Goal: Information Seeking & Learning: Learn about a topic

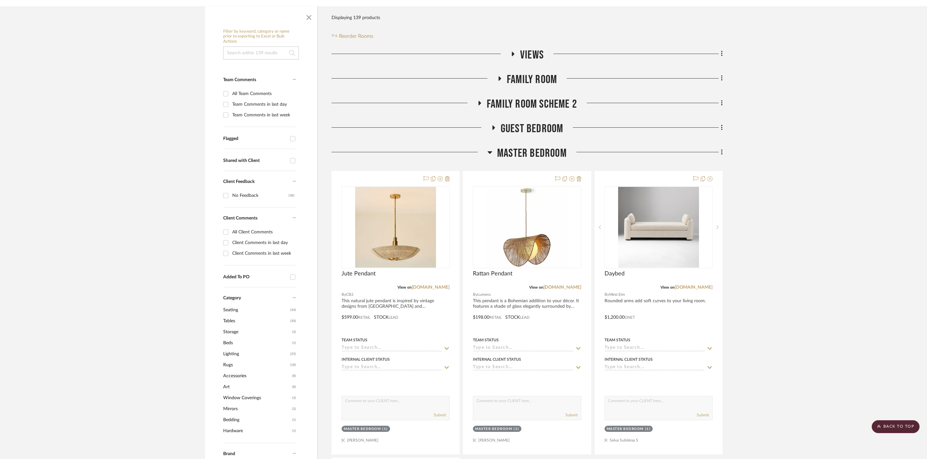
scroll to position [108, 0]
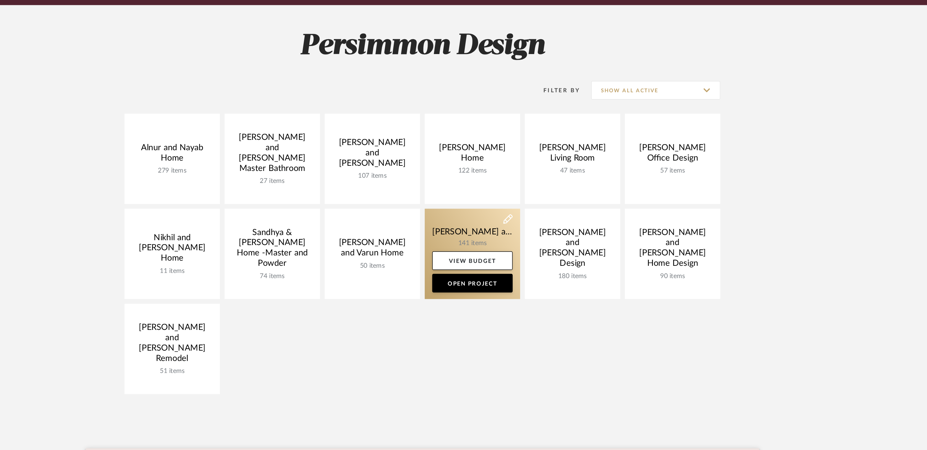
click at [465, 226] on link at bounding box center [498, 257] width 66 height 62
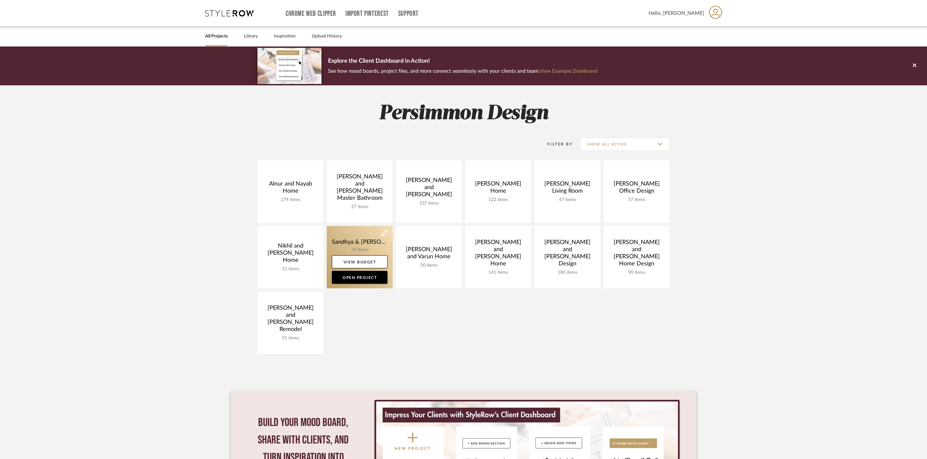
click at [360, 242] on link at bounding box center [360, 257] width 66 height 62
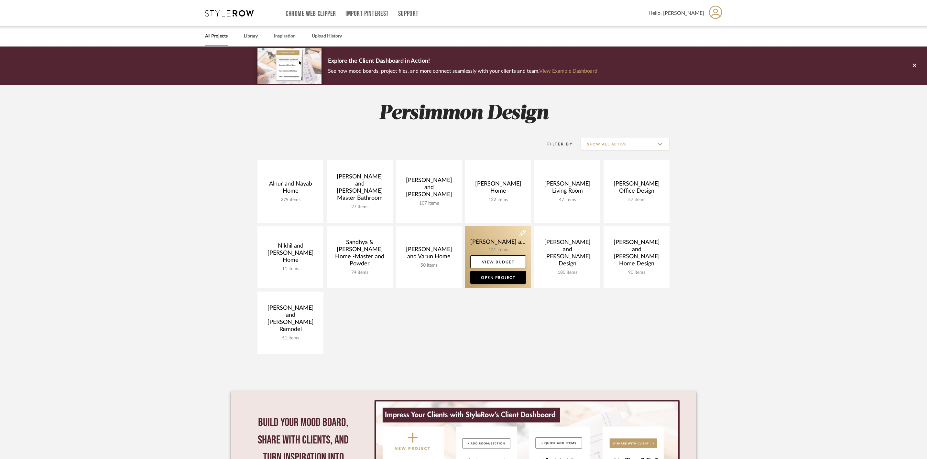
click at [494, 246] on link at bounding box center [498, 257] width 66 height 62
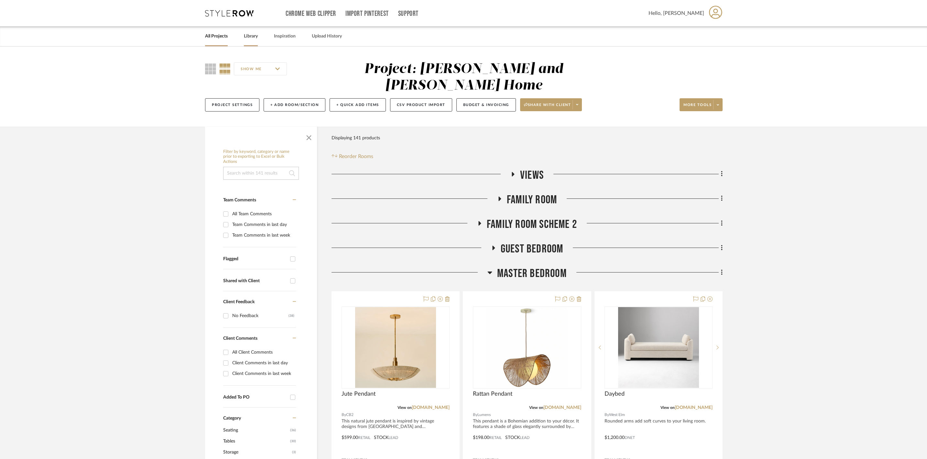
click at [258, 37] on link "Library" at bounding box center [251, 36] width 14 height 9
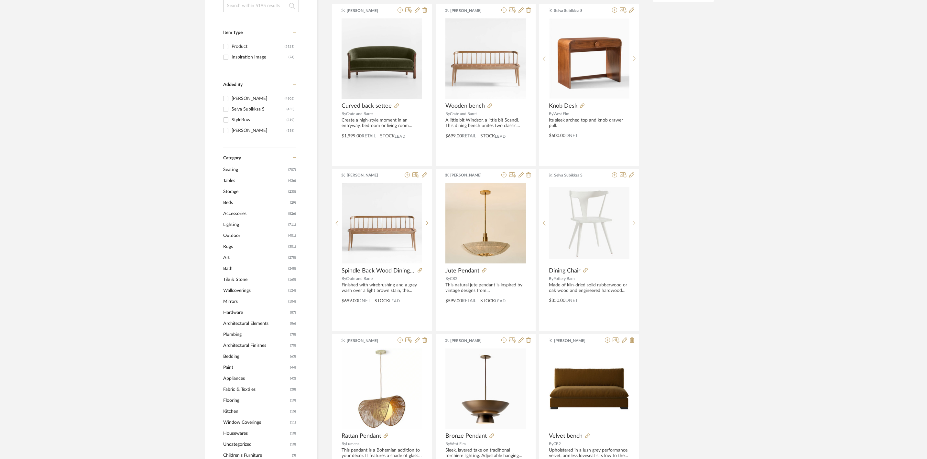
scroll to position [96, 0]
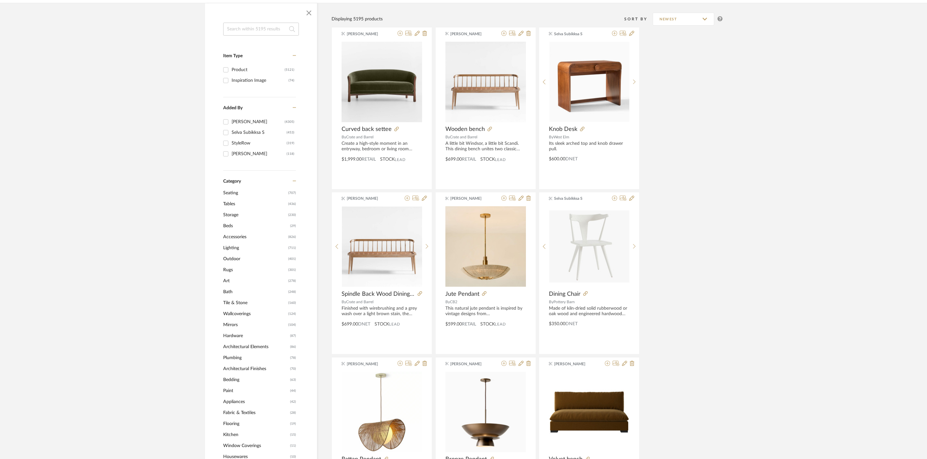
click at [232, 207] on span "Tables" at bounding box center [254, 204] width 63 height 11
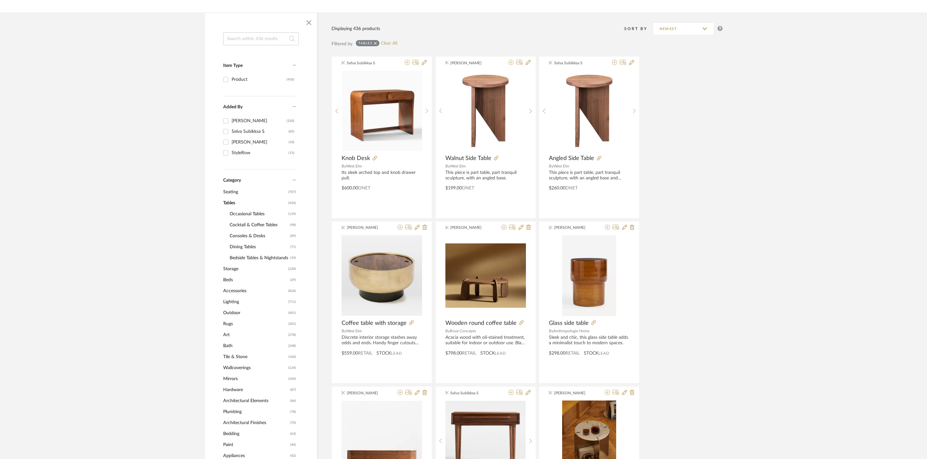
click at [266, 239] on span "Consoles & Desks" at bounding box center [259, 236] width 59 height 11
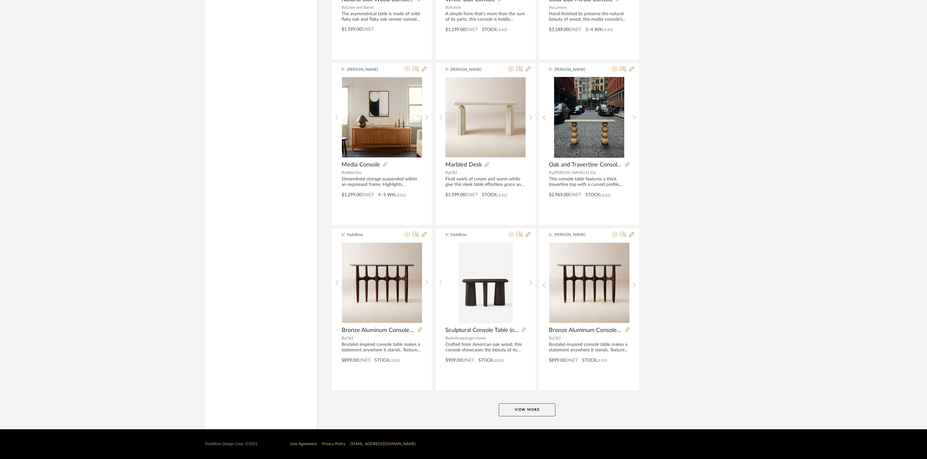
scroll to position [1751, 0]
click at [511, 410] on button "View More" at bounding box center [527, 410] width 57 height 13
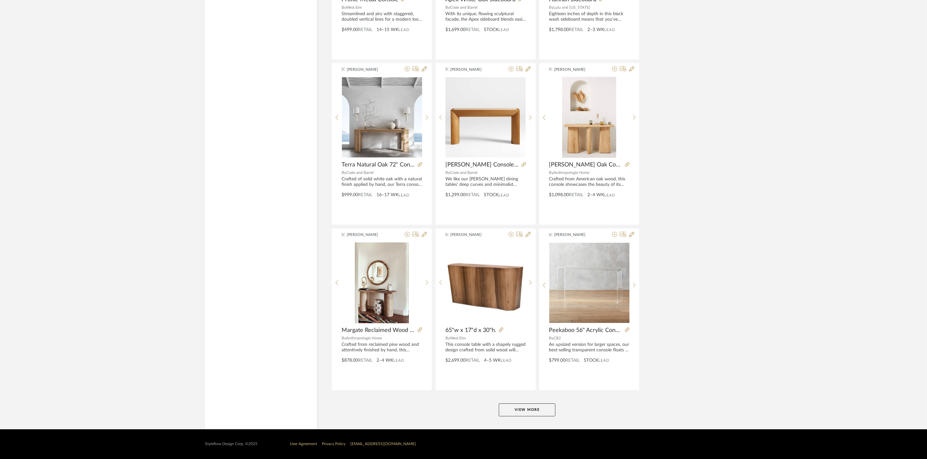
scroll to position [3744, 0]
click at [544, 408] on button "View More" at bounding box center [527, 410] width 57 height 13
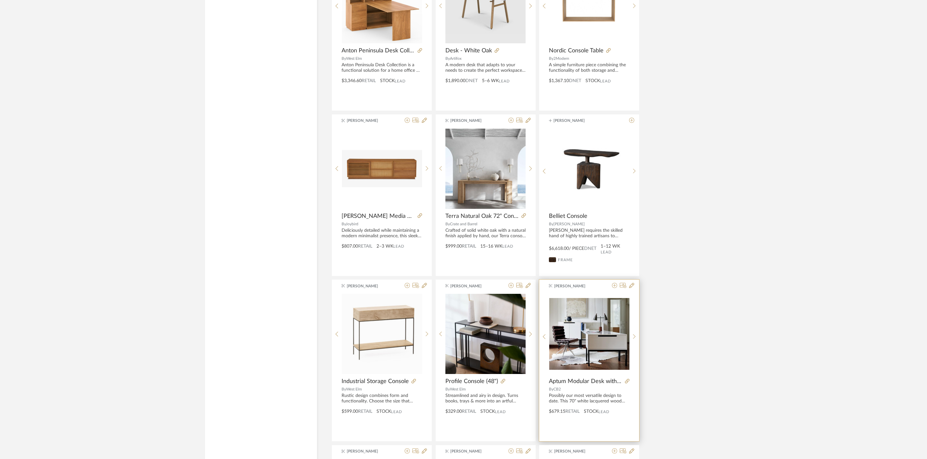
scroll to position [3189, 0]
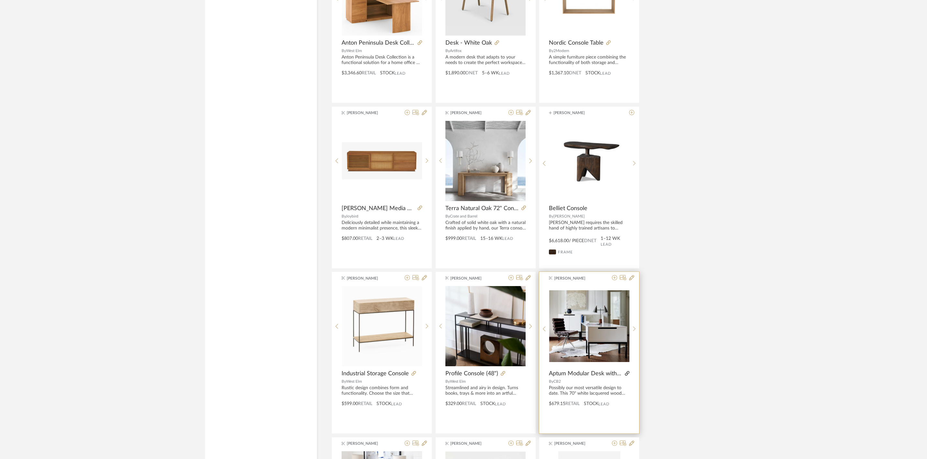
click at [626, 376] on icon at bounding box center [627, 373] width 5 height 5
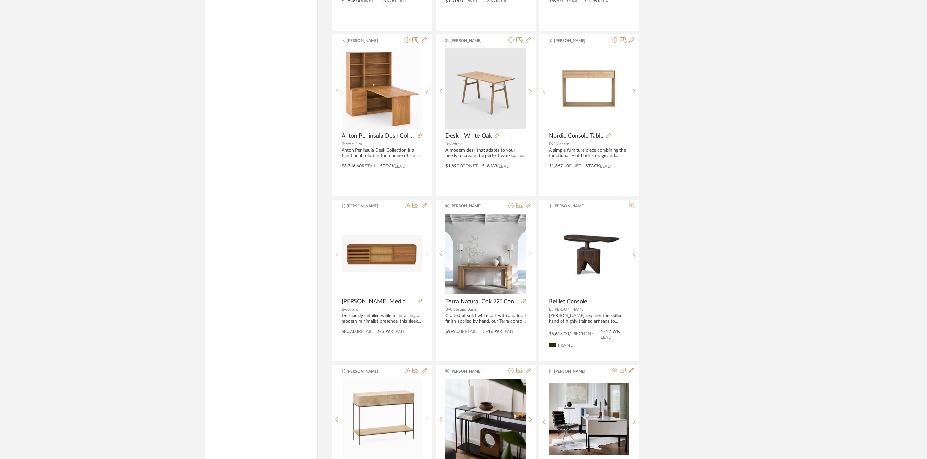
scroll to position [3069, 0]
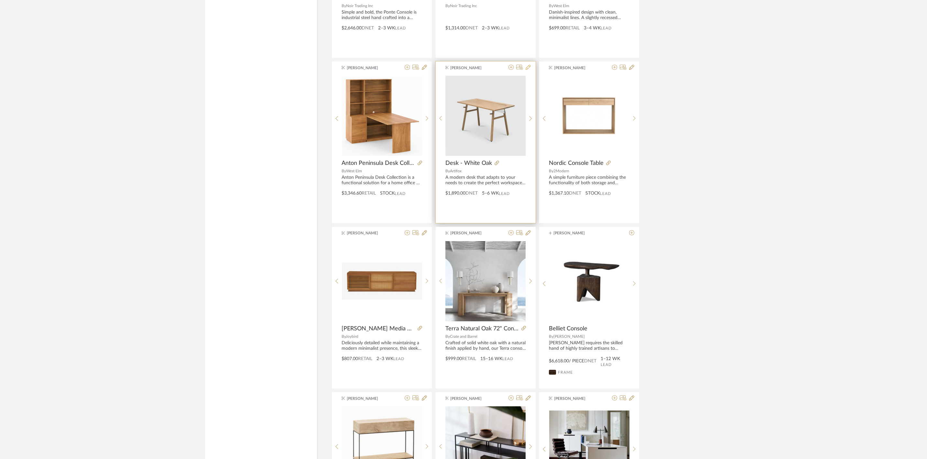
click at [527, 70] on icon at bounding box center [528, 67] width 5 height 5
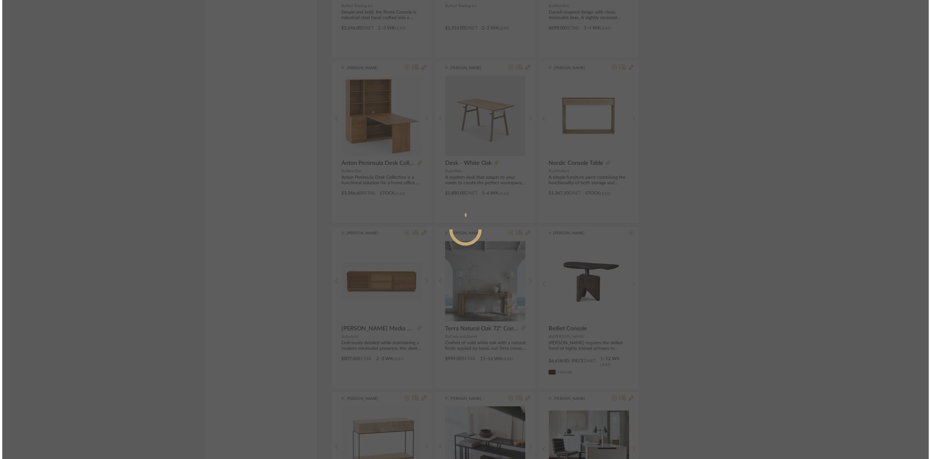
scroll to position [0, 0]
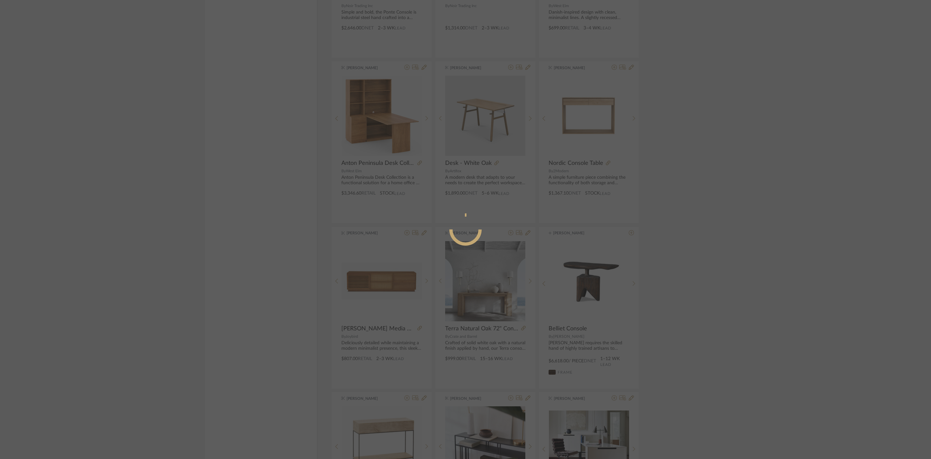
radio input "true"
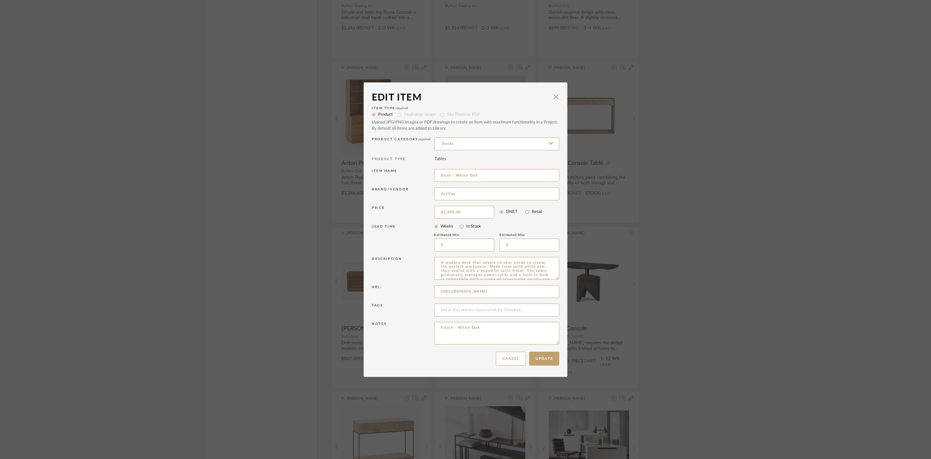
click at [787, 56] on div "Edit Item × Item Type required Product Inspiration Image Site Photo or PDF Uplo…" at bounding box center [465, 229] width 931 height 459
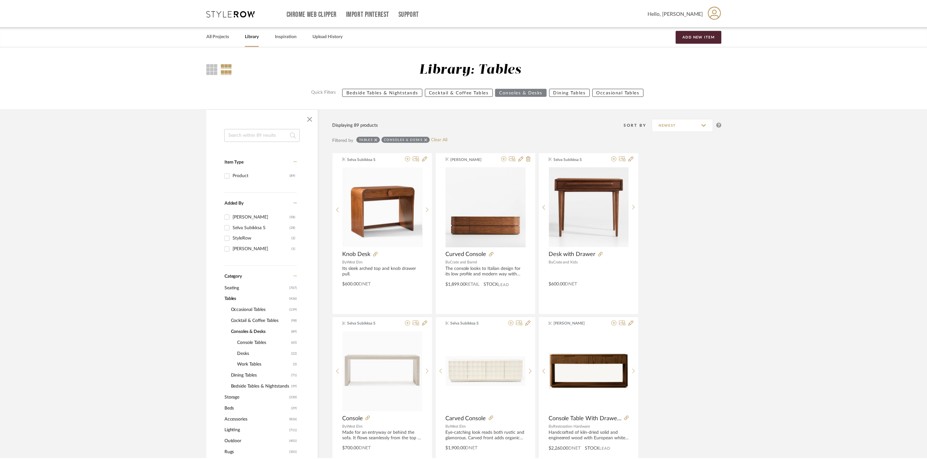
scroll to position [3069, 0]
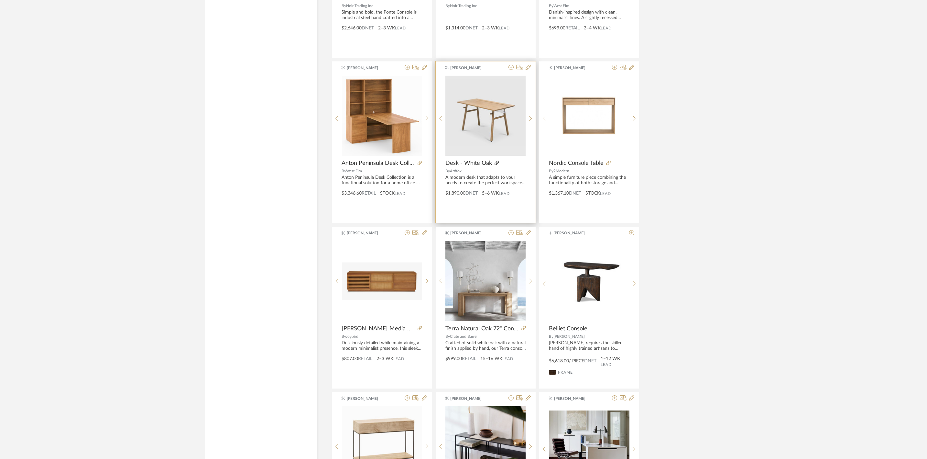
click at [496, 165] on icon at bounding box center [497, 163] width 5 height 5
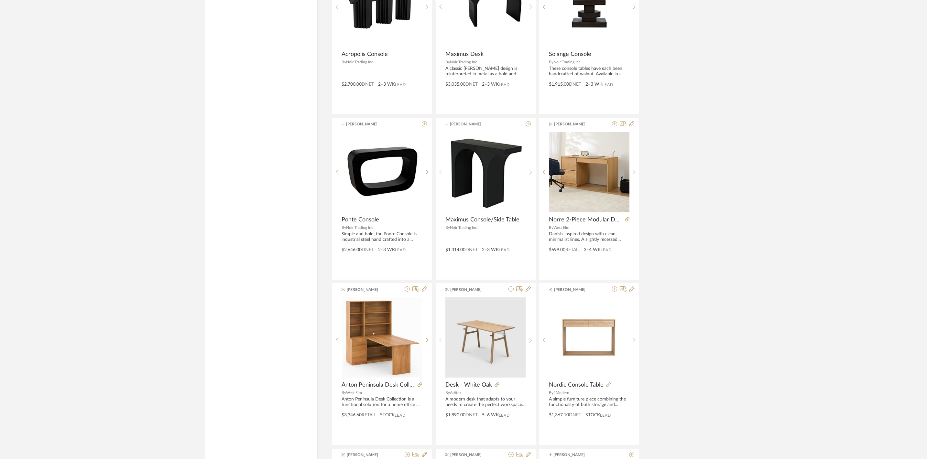
scroll to position [2826, 0]
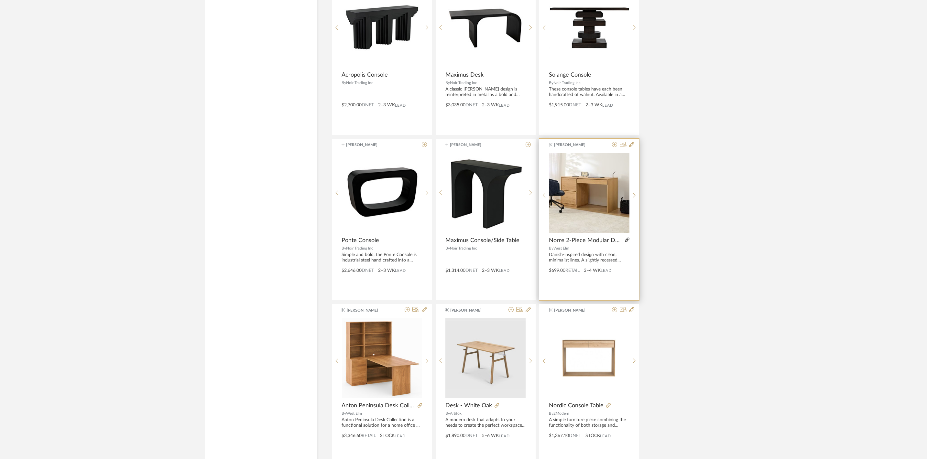
click at [625, 242] on icon at bounding box center [627, 240] width 5 height 5
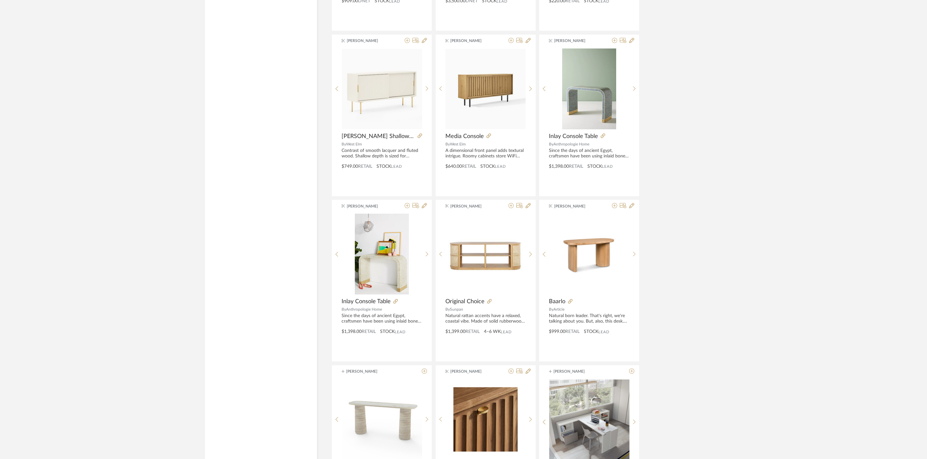
scroll to position [2260, 0]
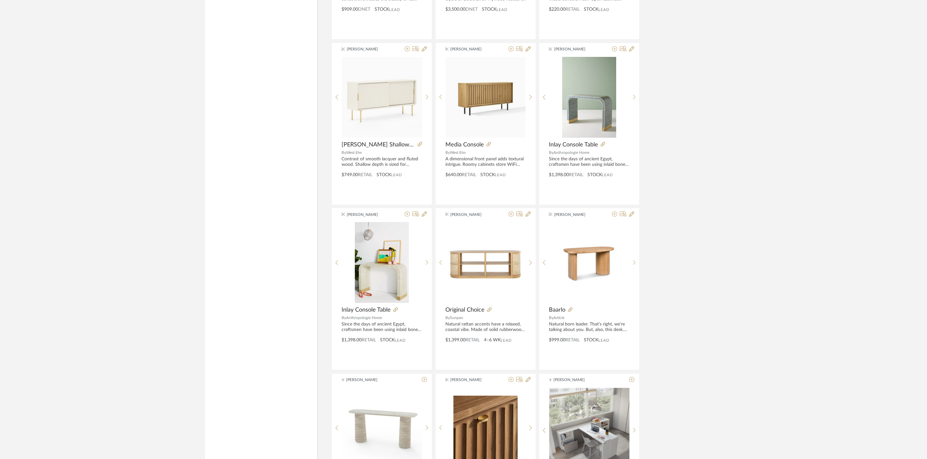
click at [701, 172] on div "Selva Subikksa S Knob Desk By West Elm Its sleek arched top and knob drawer pul…" at bounding box center [527, 372] width 391 height 4959
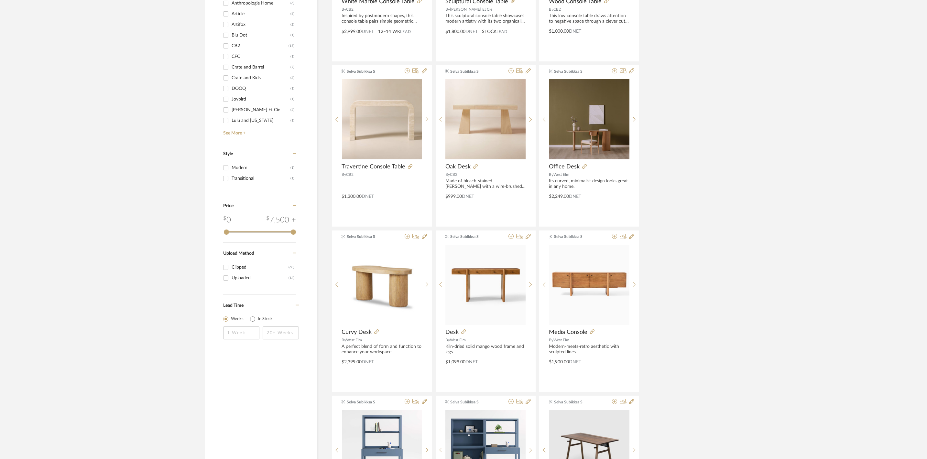
scroll to position [749, 0]
click at [585, 169] on icon at bounding box center [584, 166] width 5 height 5
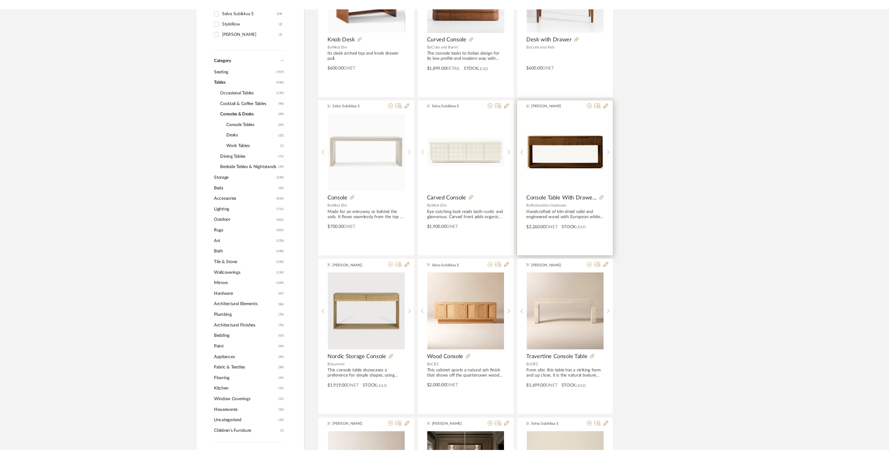
scroll to position [217, 0]
